Goal: Obtain resource: Obtain resource

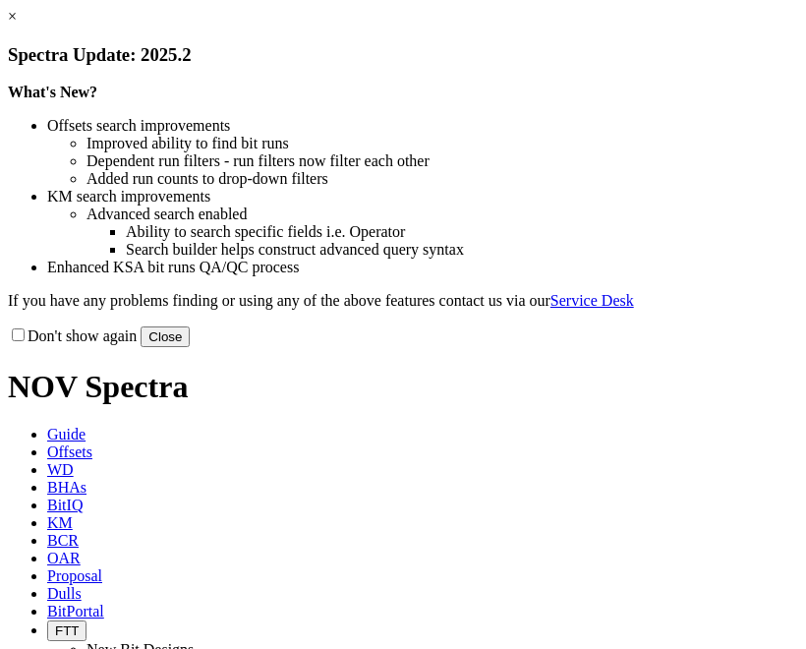
click at [17, 25] on link "×" at bounding box center [12, 16] width 9 height 17
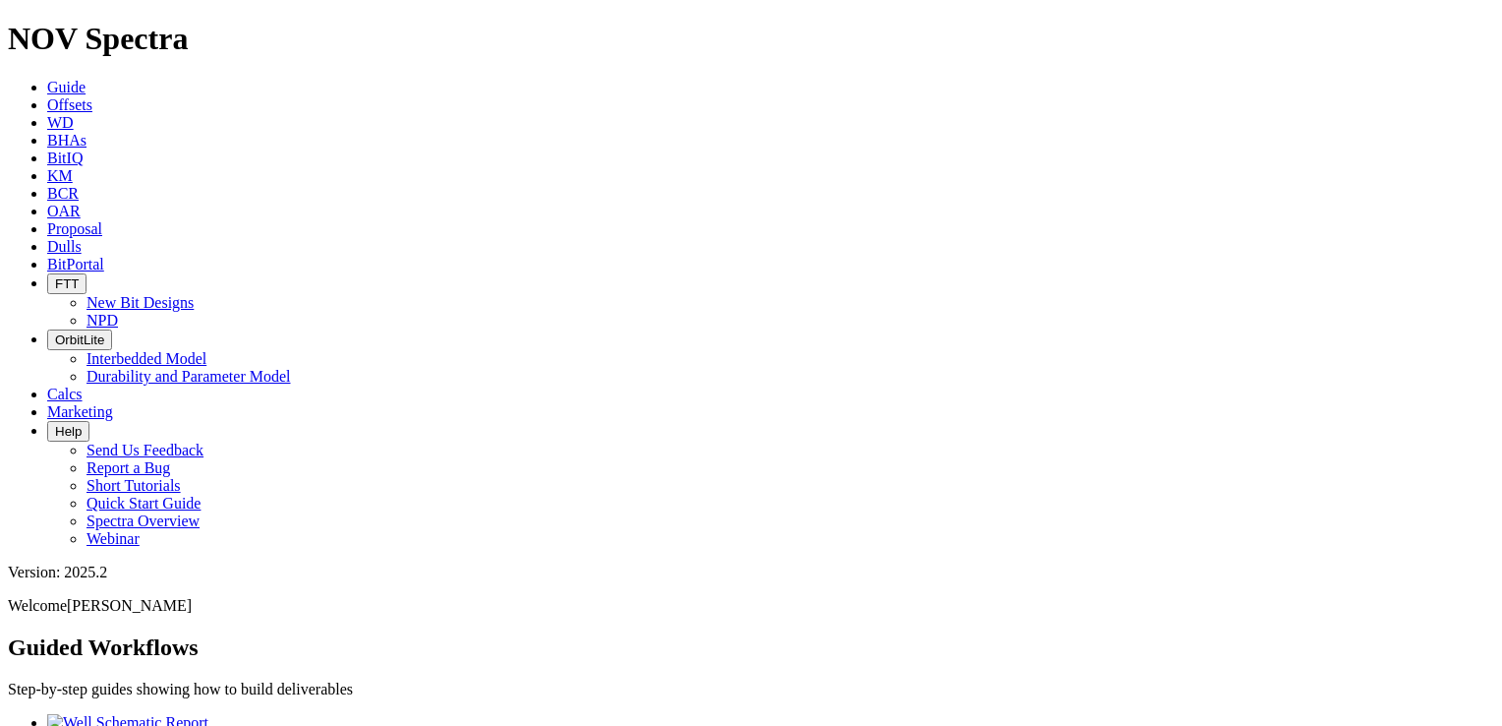
click at [92, 96] on span "Offsets" at bounding box center [69, 104] width 45 height 17
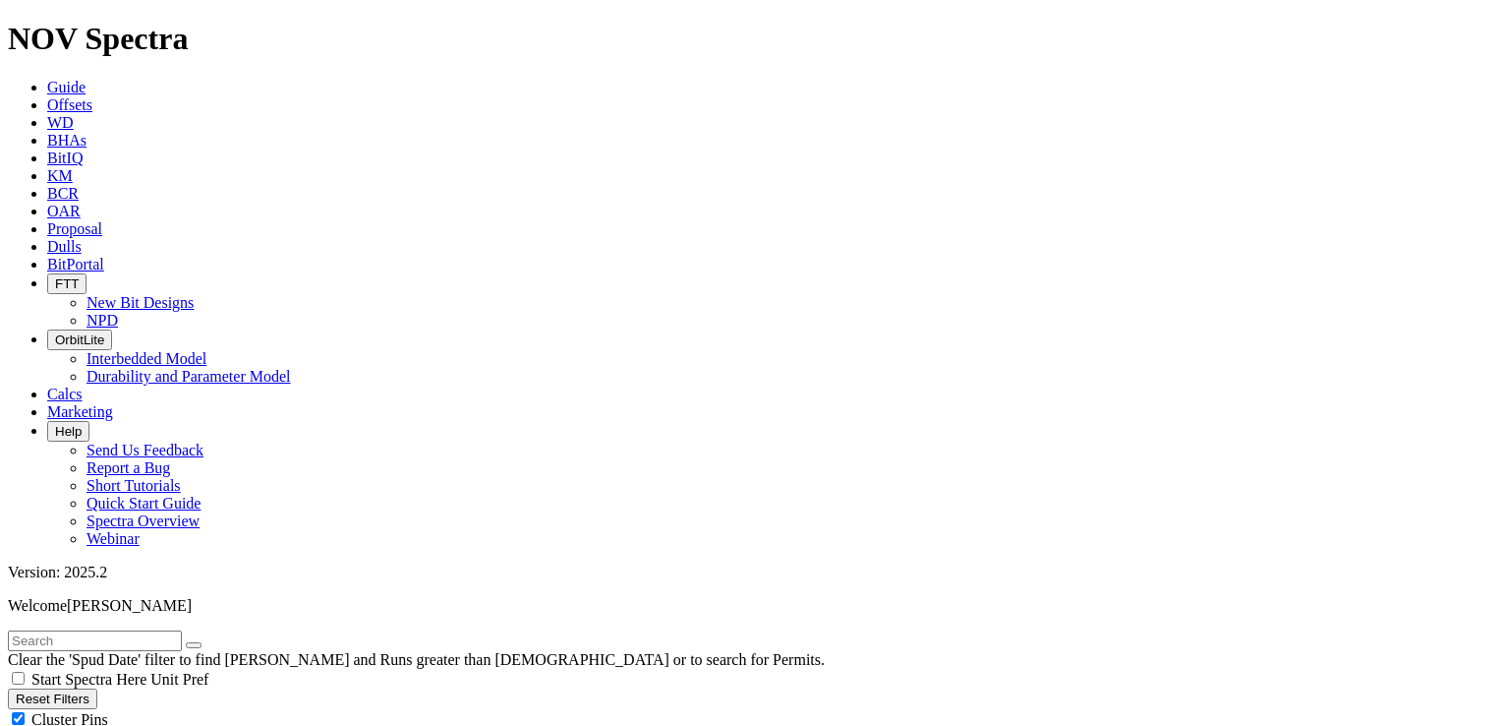
scroll to position [295, 0]
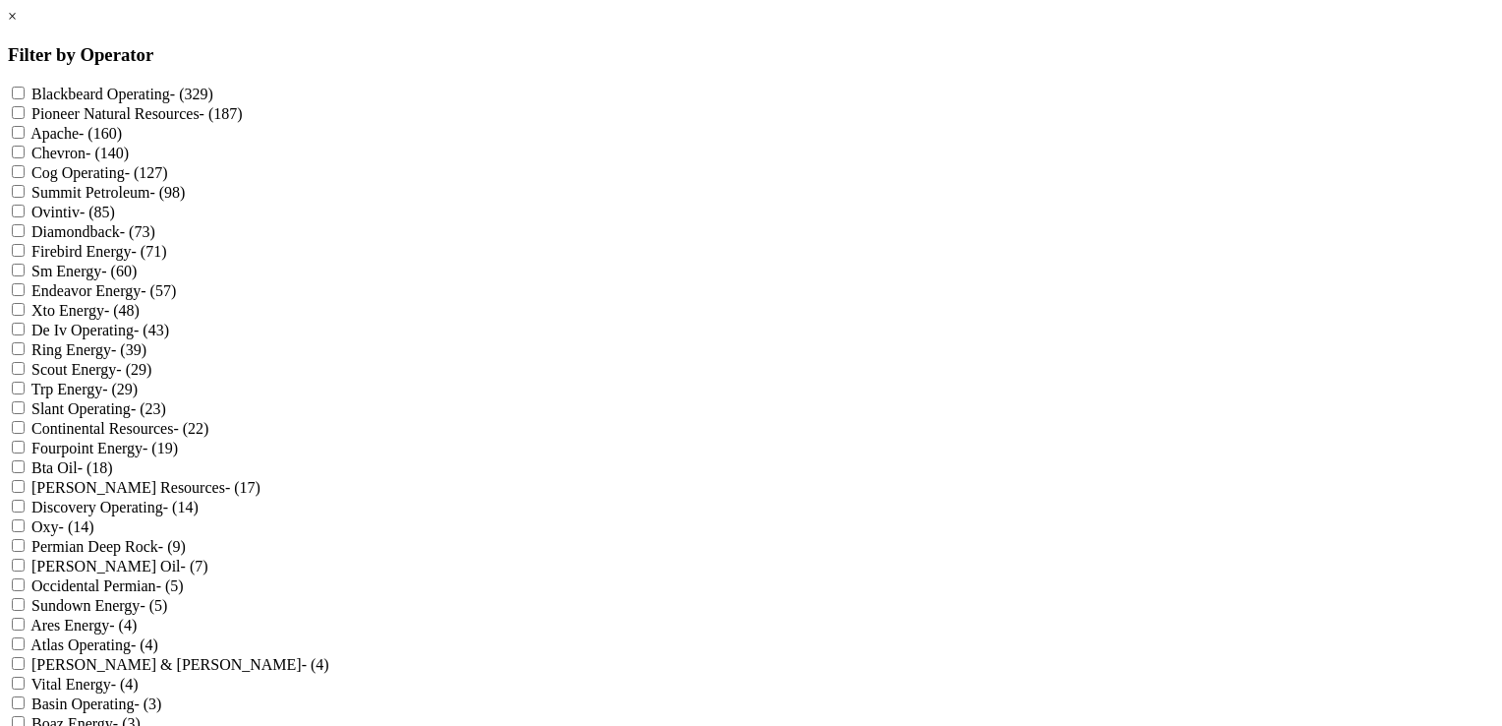
click at [25, 91] on Operating "Blackbeard Operating - (329)" at bounding box center [18, 93] width 13 height 13
checkbox Operating "true"
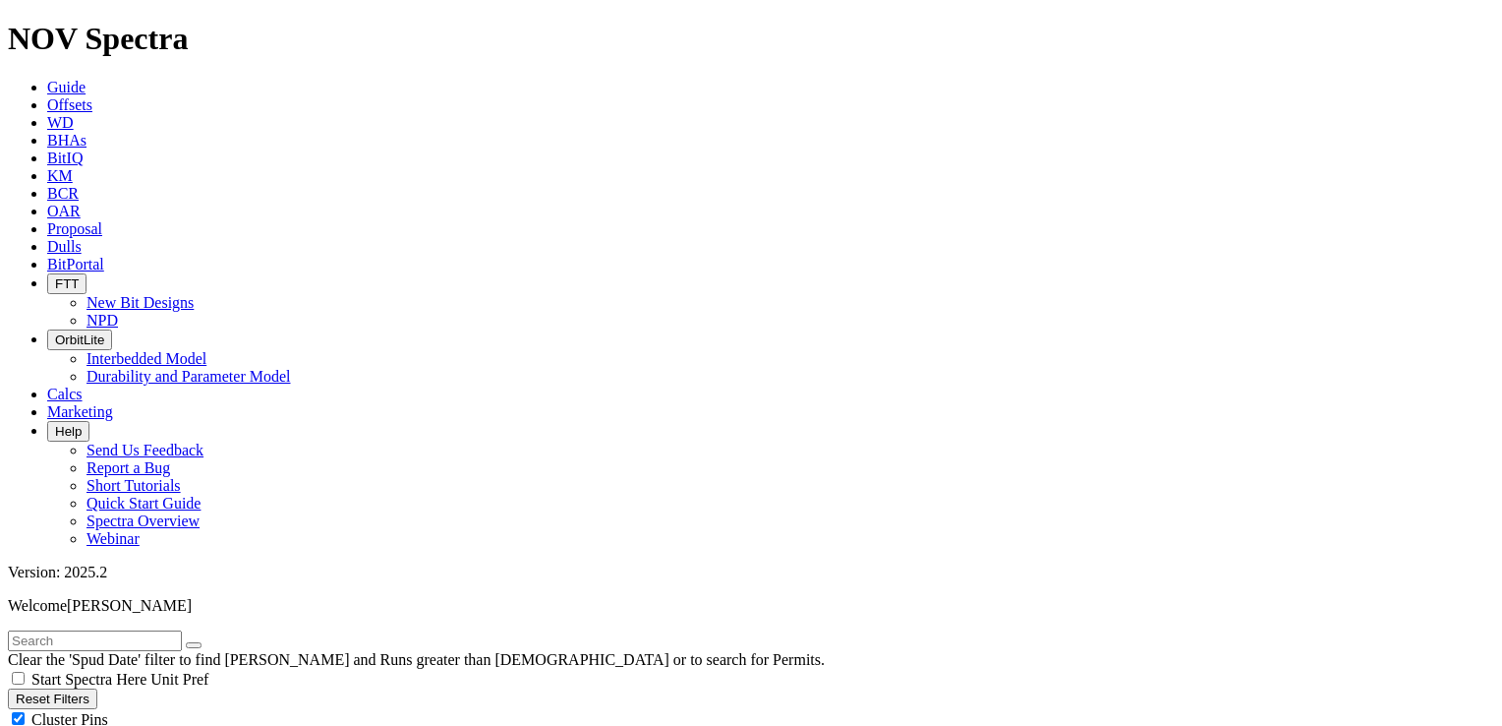
scroll to position [492, 0]
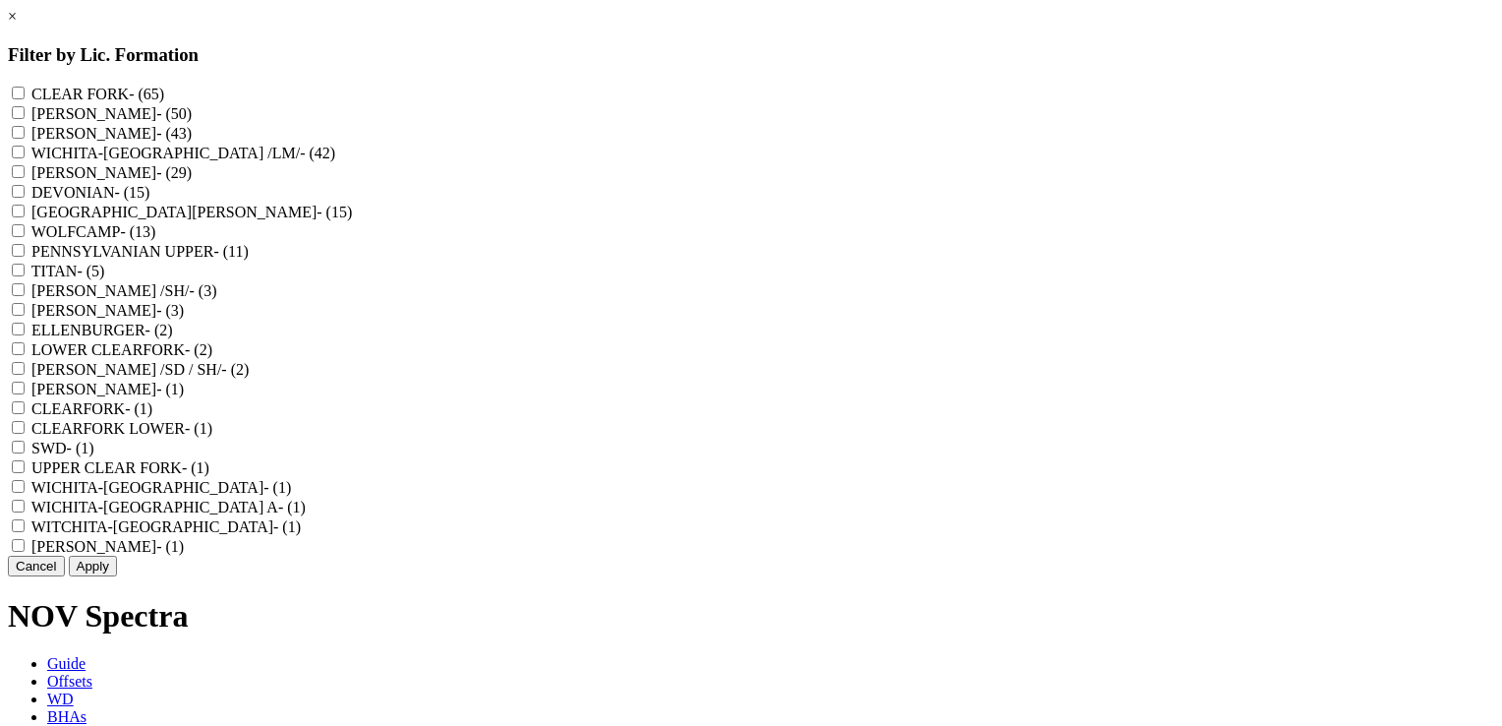
click at [25, 198] on input "DEVONIAN - (15)" at bounding box center [18, 191] width 13 height 13
checkbox input "true"
click at [117, 576] on button "Apply" at bounding box center [93, 565] width 48 height 21
